Goal: Register for event/course

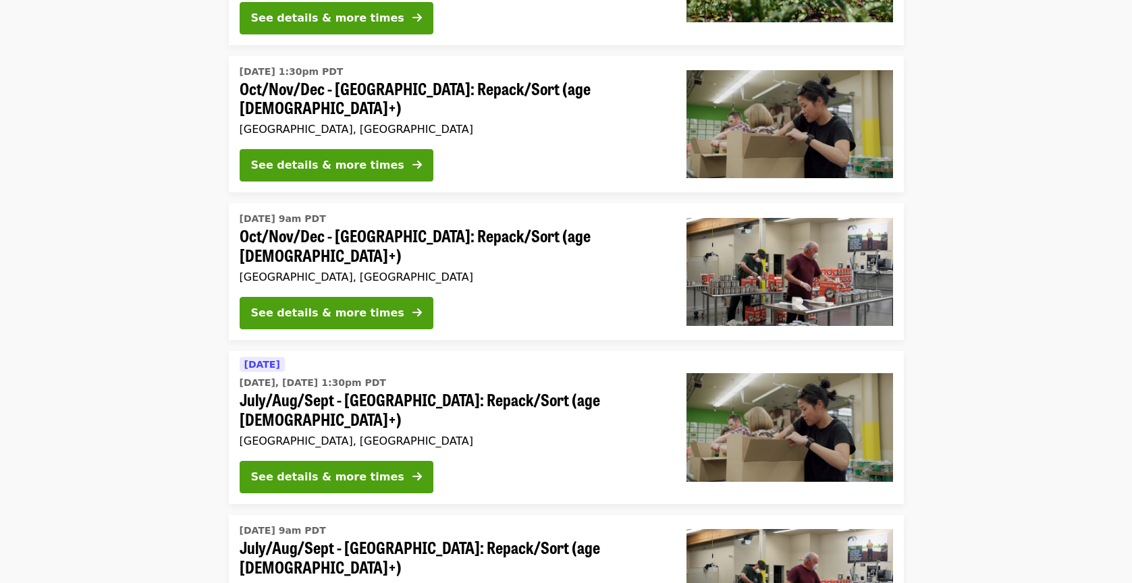
scroll to position [269, 0]
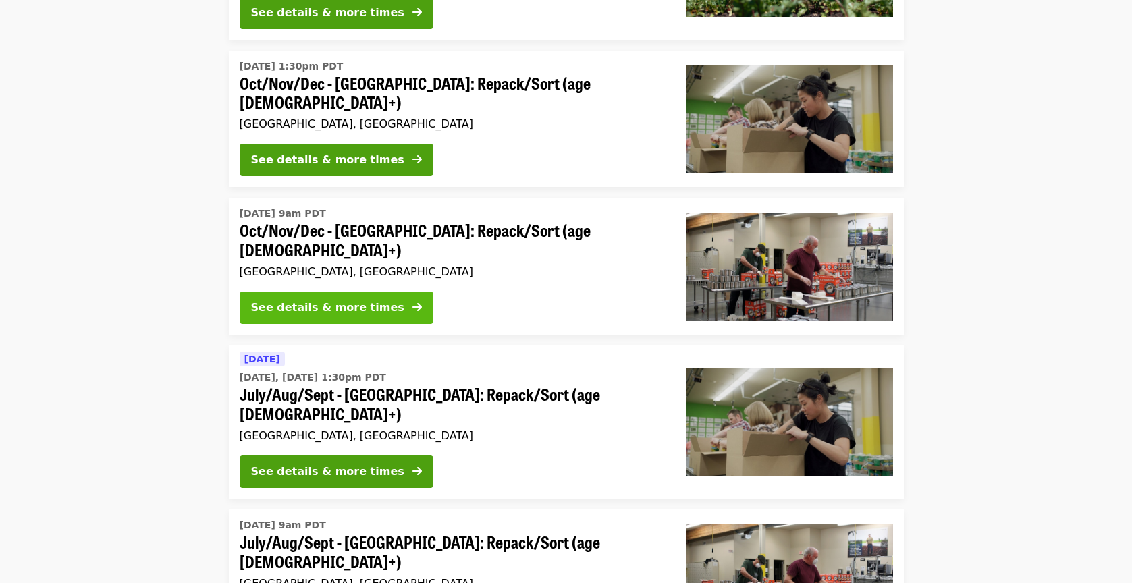
click at [327, 300] on div "See details & more times" at bounding box center [327, 308] width 153 height 16
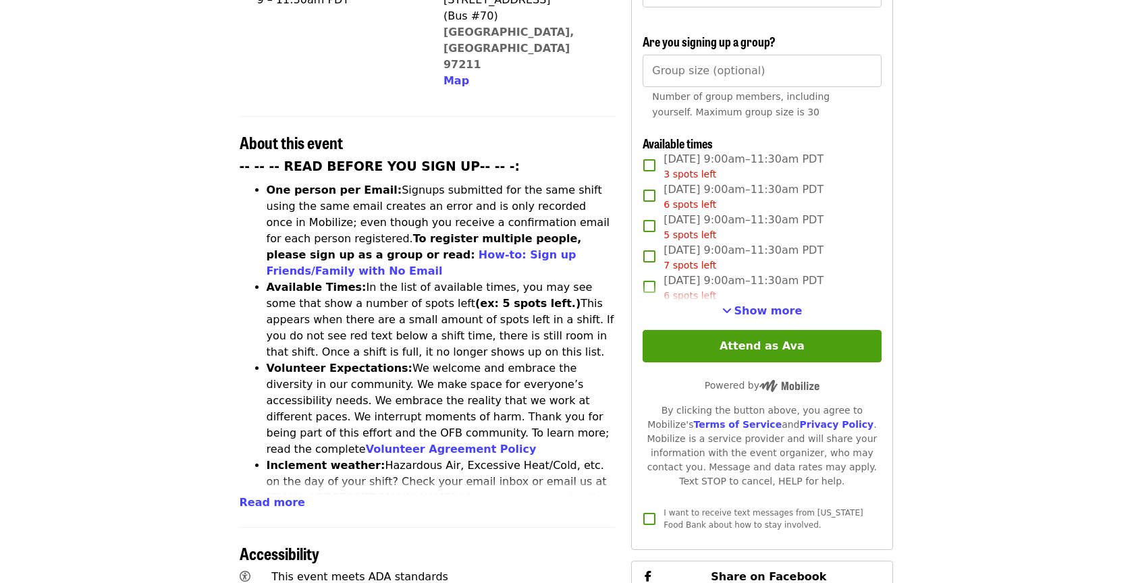
scroll to position [420, 0]
click at [775, 304] on span "Show more" at bounding box center [768, 310] width 68 height 13
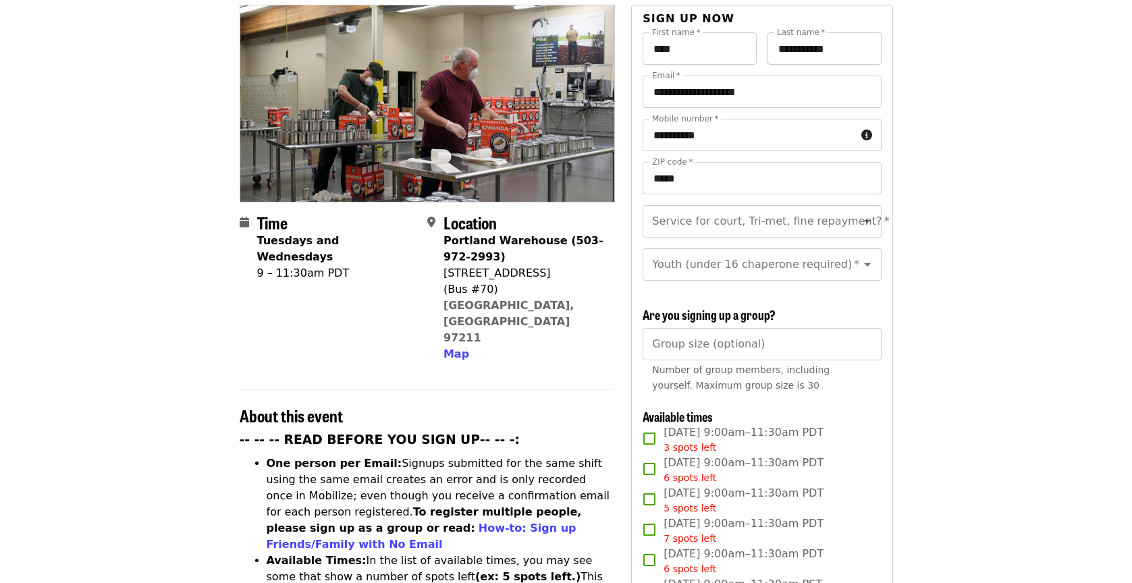
scroll to position [141, 0]
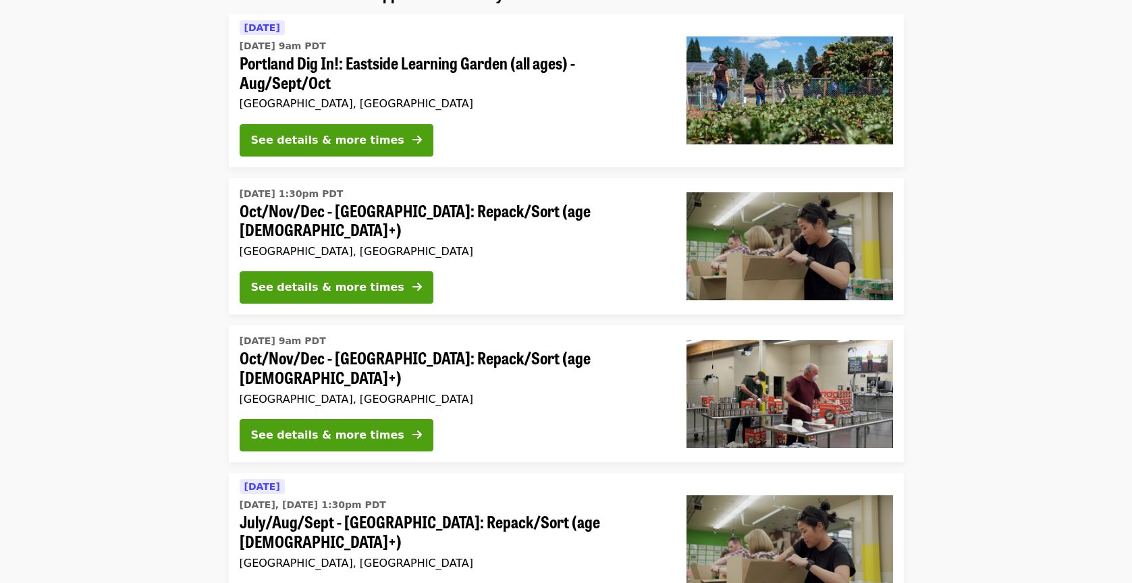
scroll to position [269, 0]
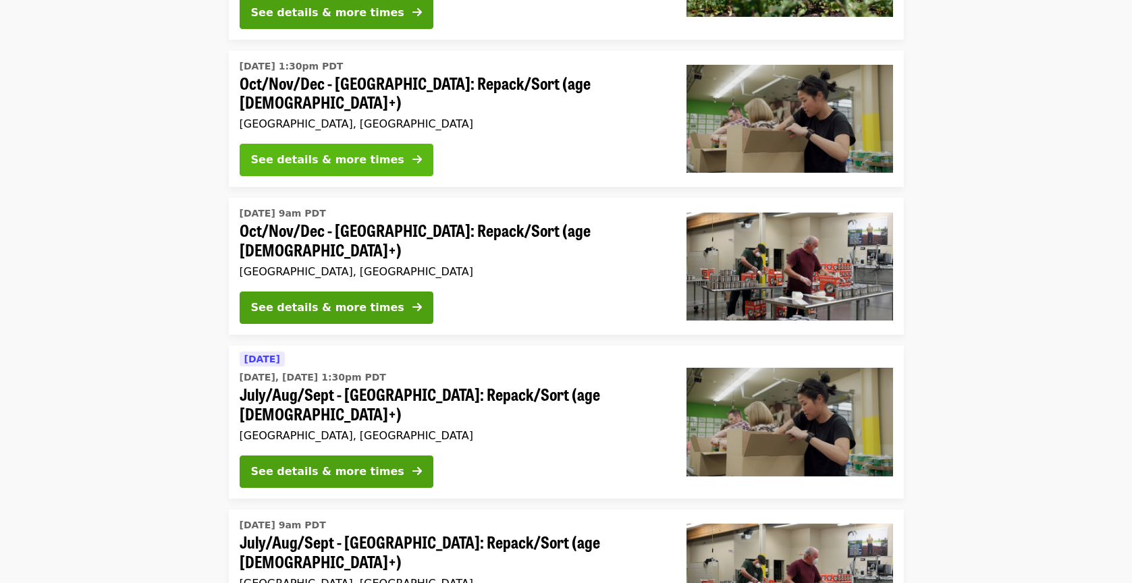
click at [314, 152] on div "See details & more times" at bounding box center [327, 160] width 153 height 16
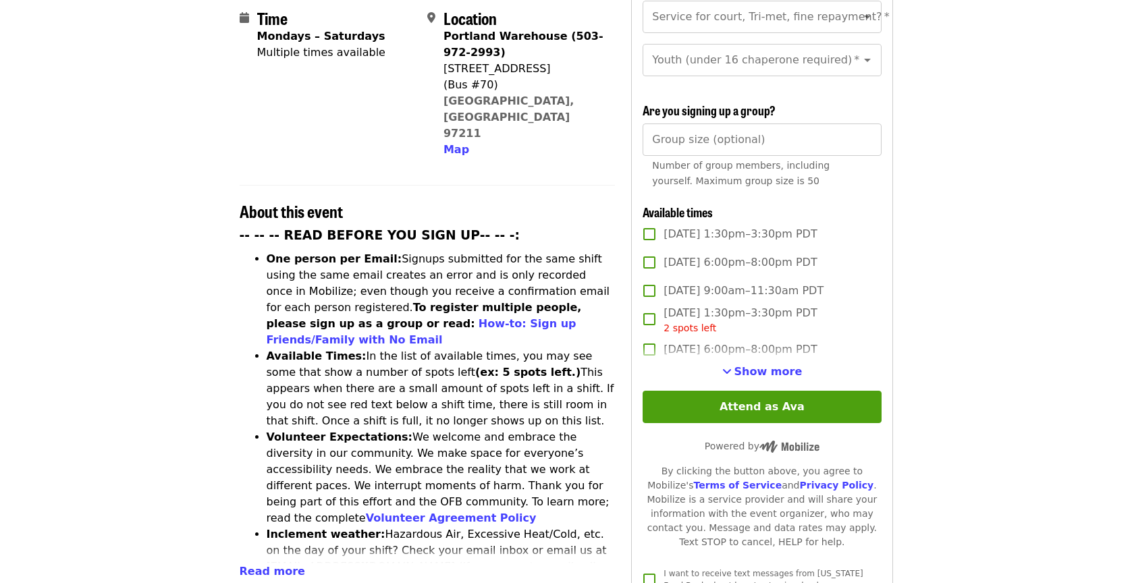
scroll to position [356, 0]
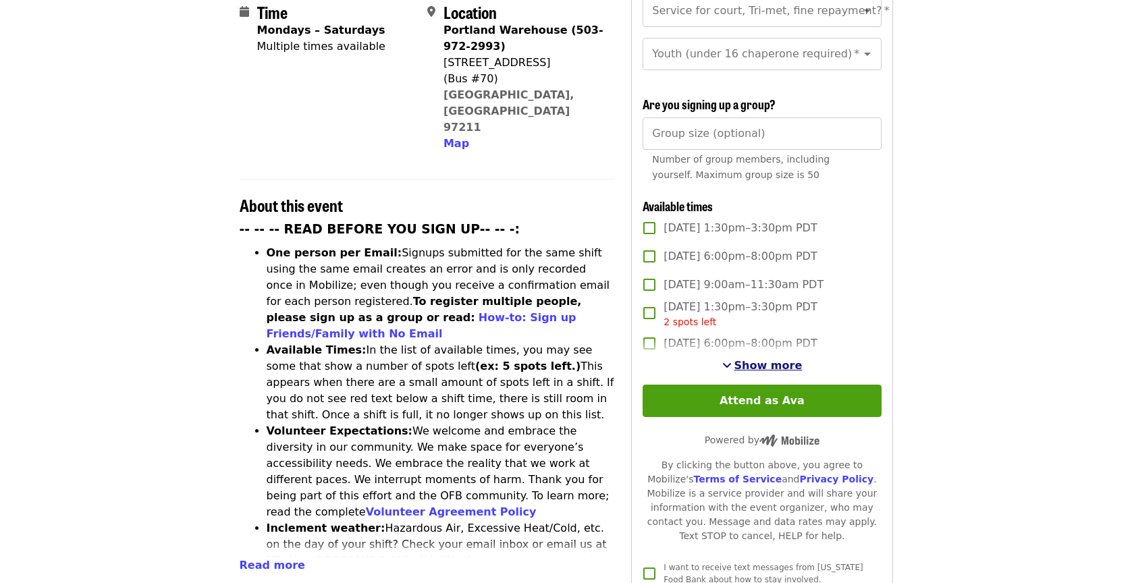
click at [756, 359] on span "Show more" at bounding box center [768, 365] width 68 height 13
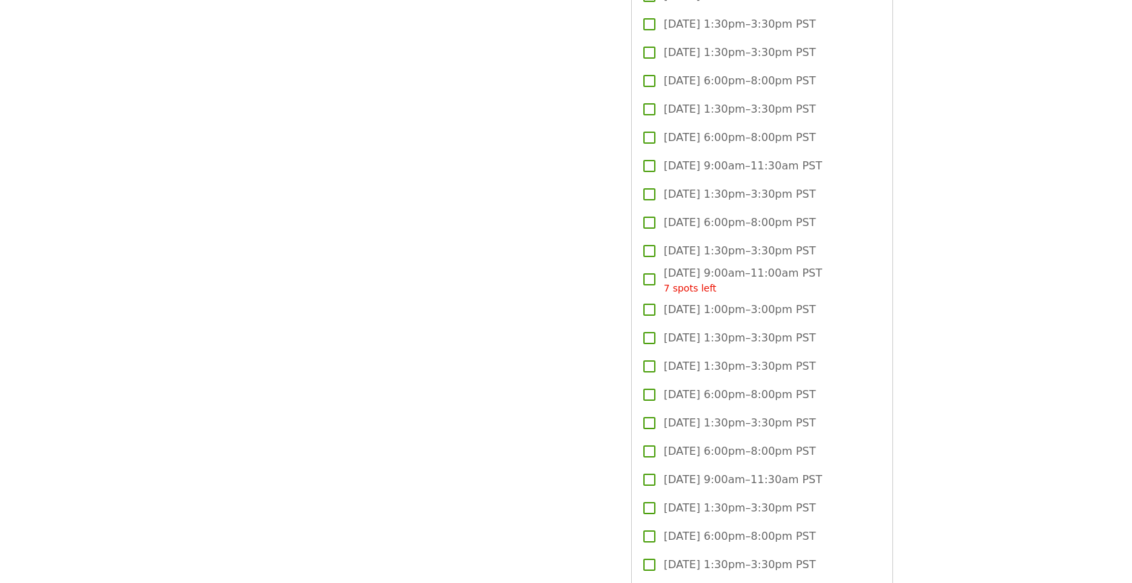
scroll to position [3073, 0]
